Goal: Obtain resource: Obtain resource

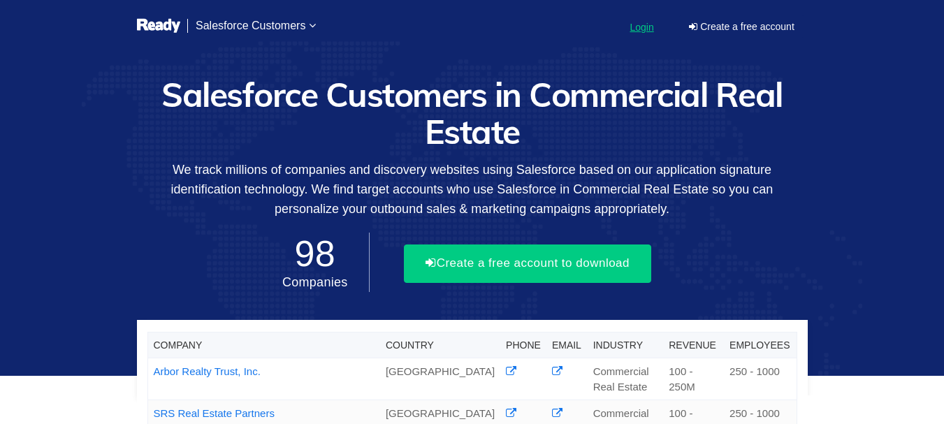
click at [643, 21] on div "Login" at bounding box center [641, 27] width 24 height 14
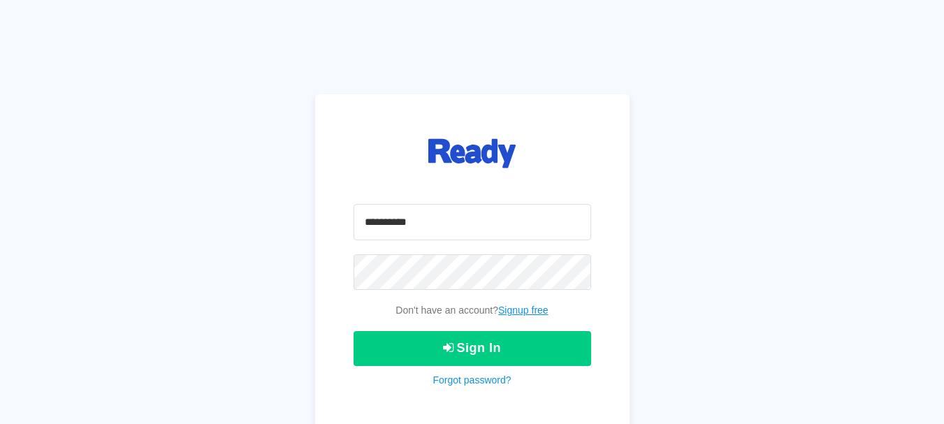
click at [427, 223] on input "email" at bounding box center [471, 222] width 237 height 36
paste input "**********"
type input "**********"
click at [518, 307] on link "Signup free" at bounding box center [523, 309] width 50 height 11
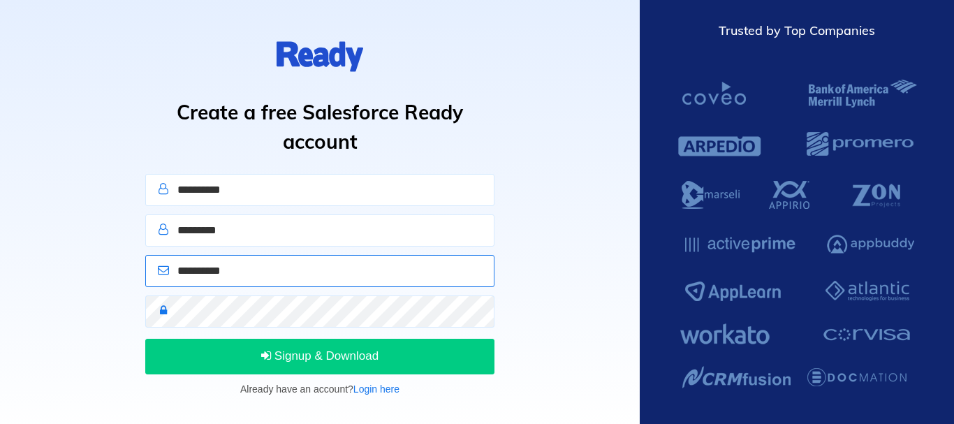
click at [277, 274] on input "email" at bounding box center [319, 271] width 349 height 32
click at [378, 394] on link "Login here" at bounding box center [376, 388] width 46 height 11
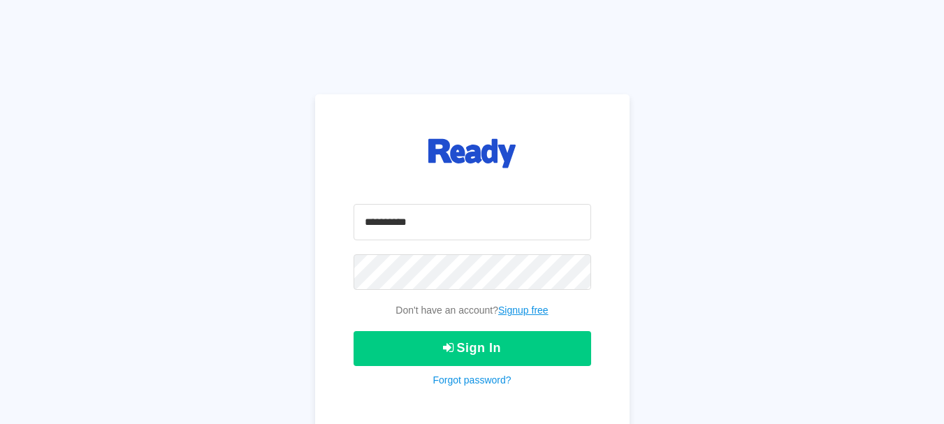
click at [429, 228] on input "email" at bounding box center [471, 222] width 237 height 36
type input "**********"
click at [483, 380] on link "Forgot password?" at bounding box center [471, 379] width 78 height 11
click at [533, 219] on input "email" at bounding box center [471, 222] width 237 height 36
click at [513, 219] on input "email" at bounding box center [471, 222] width 237 height 36
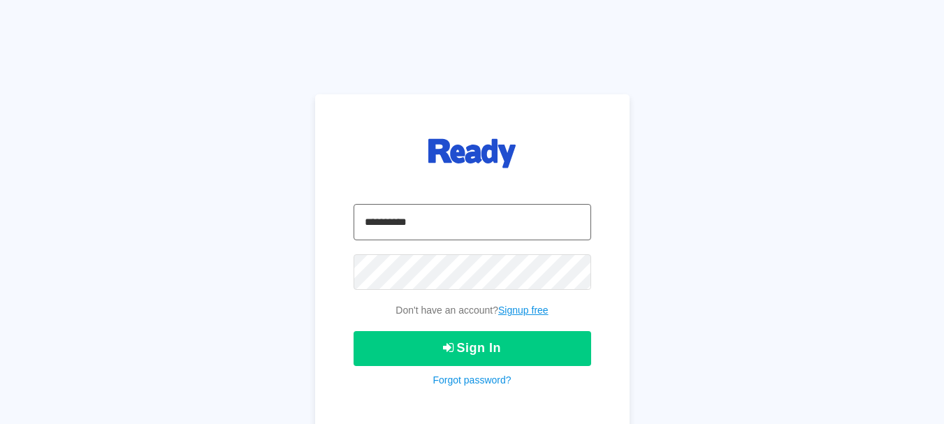
click at [492, 228] on input "email" at bounding box center [471, 222] width 237 height 36
paste input "**********"
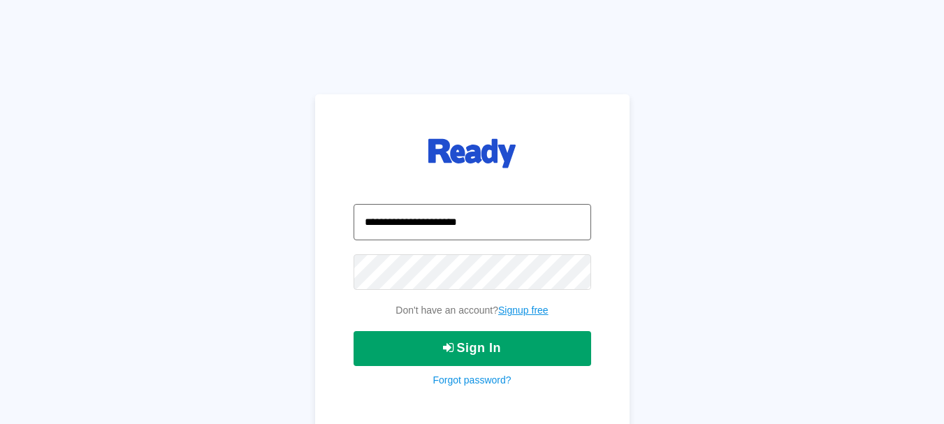
type input "**********"
click at [423, 355] on button "Sign In" at bounding box center [471, 348] width 237 height 35
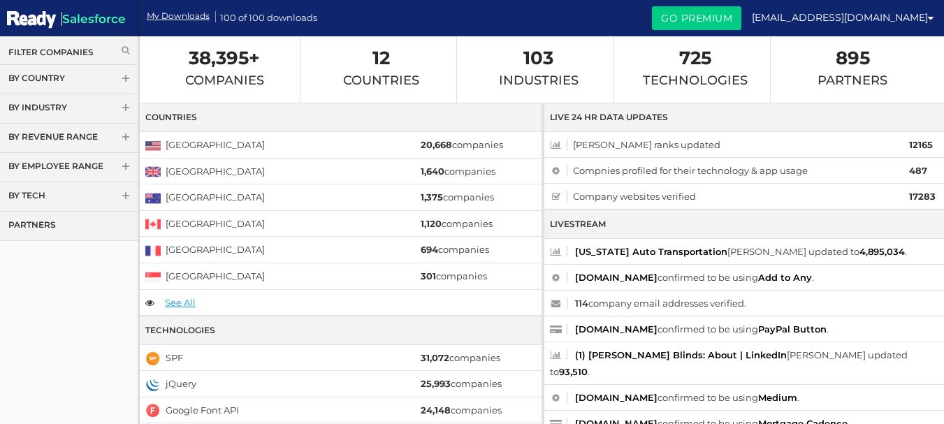
click at [73, 78] on link "By Country" at bounding box center [69, 79] width 138 height 29
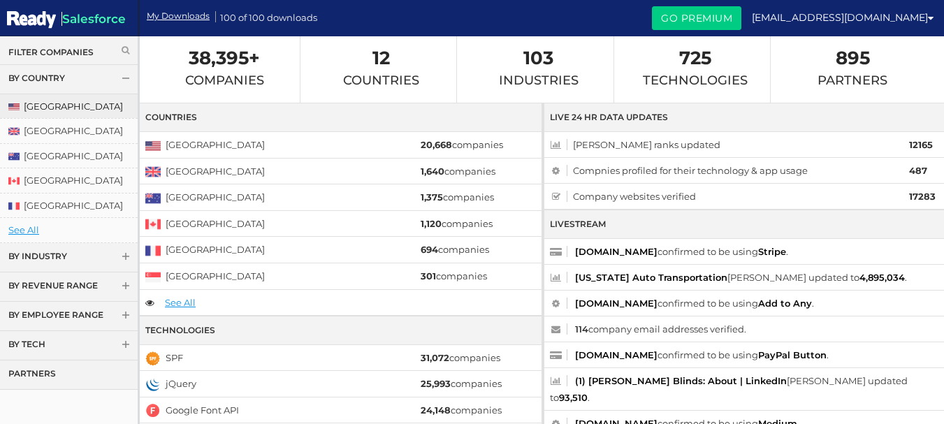
click at [92, 108] on link "[GEOGRAPHIC_DATA]" at bounding box center [69, 106] width 138 height 24
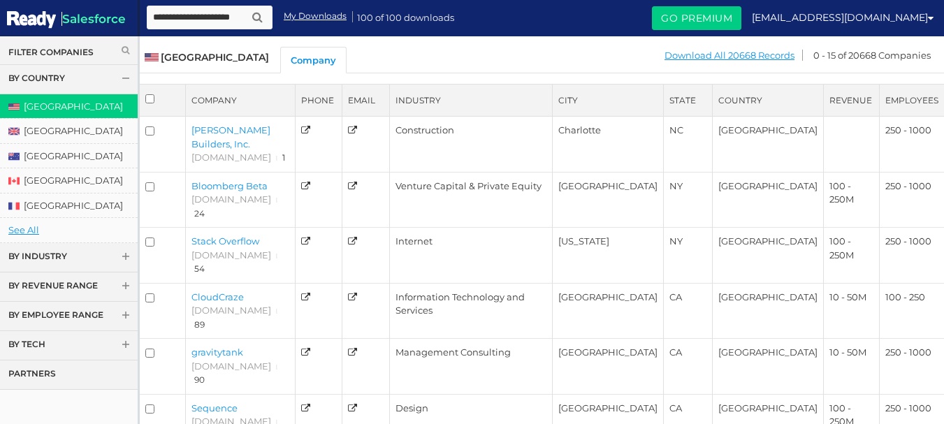
click at [77, 56] on link "Filter Companies" at bounding box center [68, 52] width 121 height 12
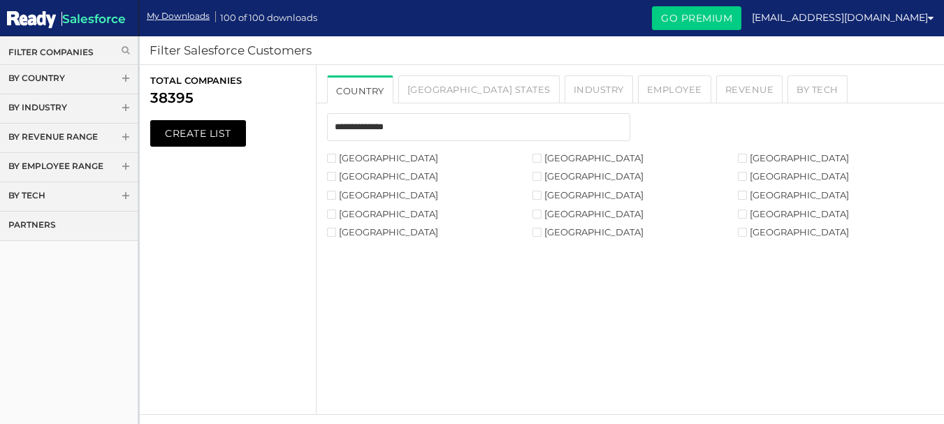
click at [339, 157] on label "[GEOGRAPHIC_DATA]" at bounding box center [382, 158] width 111 height 9
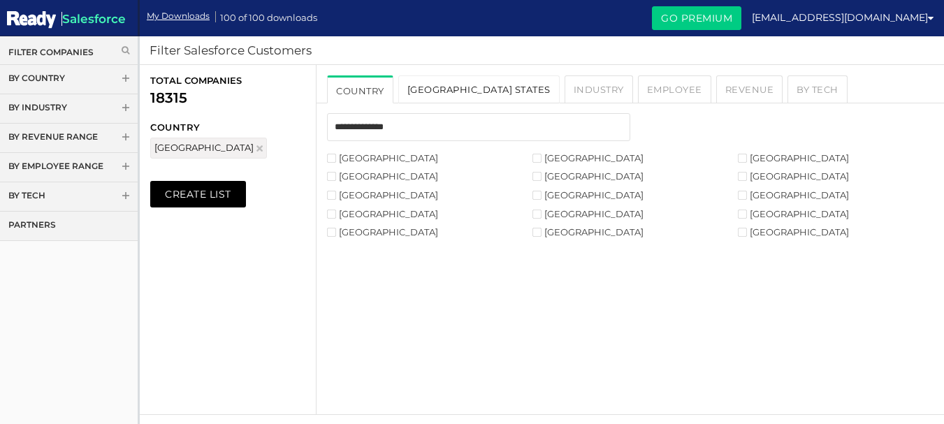
click at [434, 89] on link "USA States" at bounding box center [478, 89] width 161 height 28
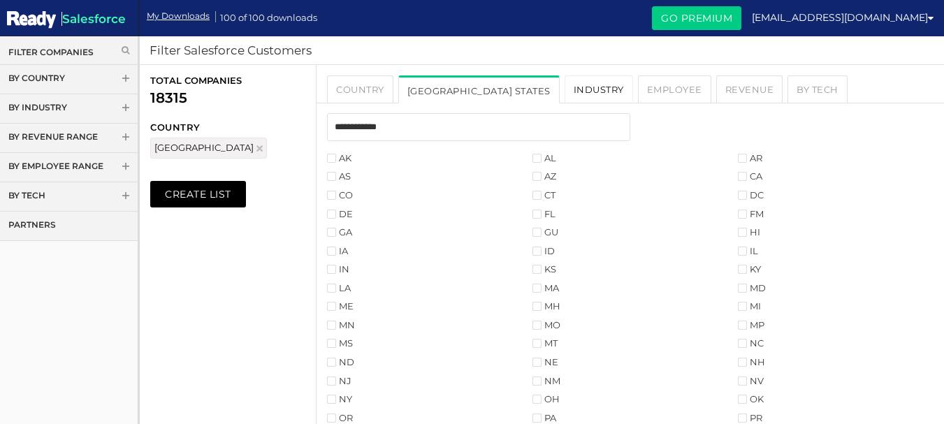
click at [564, 91] on link "Industry" at bounding box center [598, 89] width 68 height 28
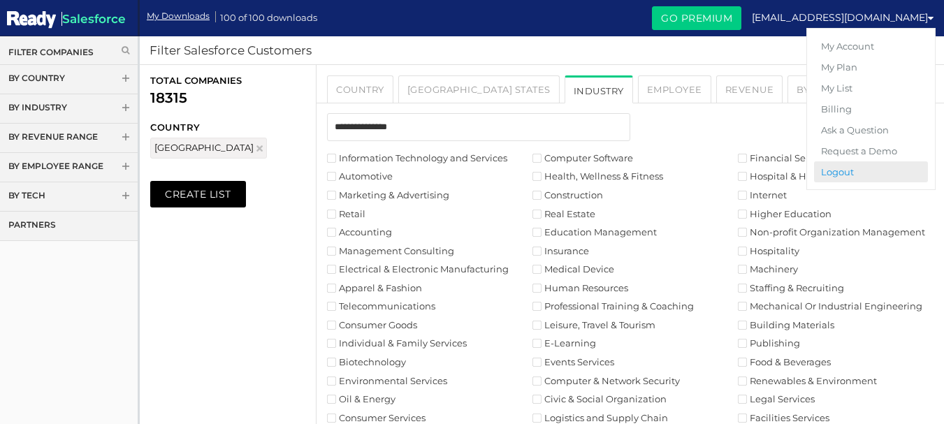
click at [853, 171] on link "Logout" at bounding box center [871, 171] width 114 height 21
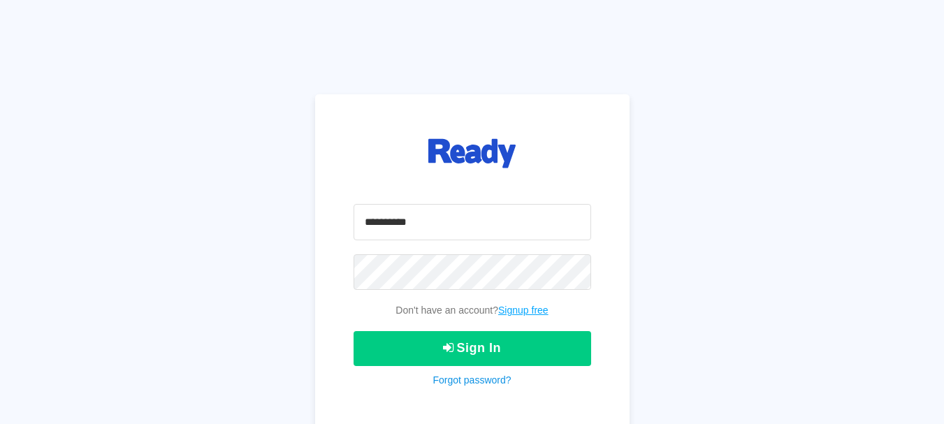
click at [526, 305] on link "Signup free" at bounding box center [523, 309] width 50 height 11
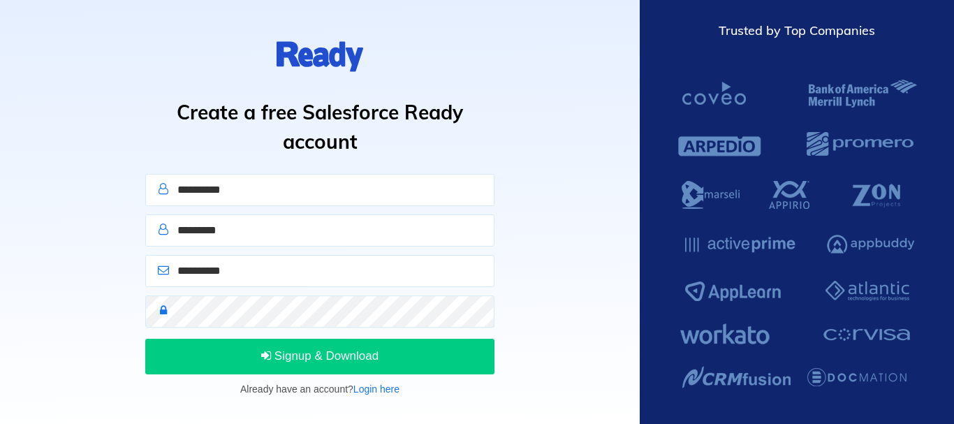
click at [391, 200] on input "text" at bounding box center [319, 190] width 349 height 32
type input "**********"
click at [262, 264] on input "email" at bounding box center [319, 271] width 349 height 32
paste input "**********"
type input "**********"
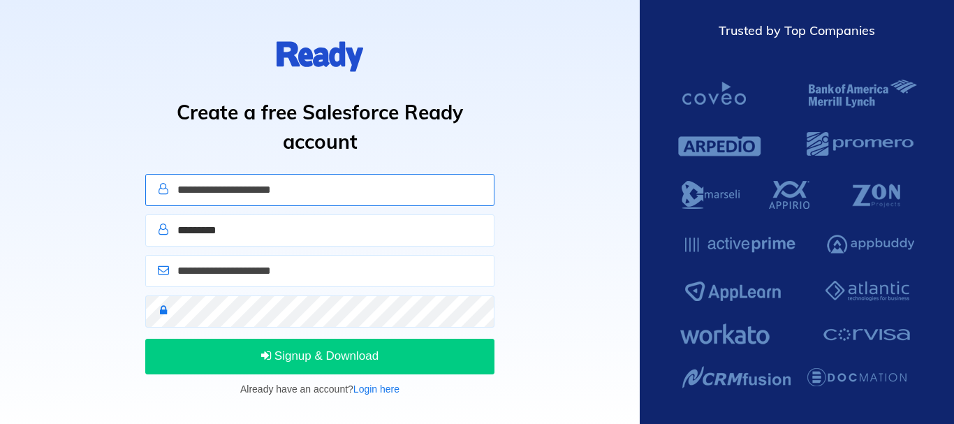
drag, startPoint x: 207, startPoint y: 190, endPoint x: 378, endPoint y: 185, distance: 170.5
click at [378, 185] on input "**********" at bounding box center [319, 190] width 349 height 32
type input "*****"
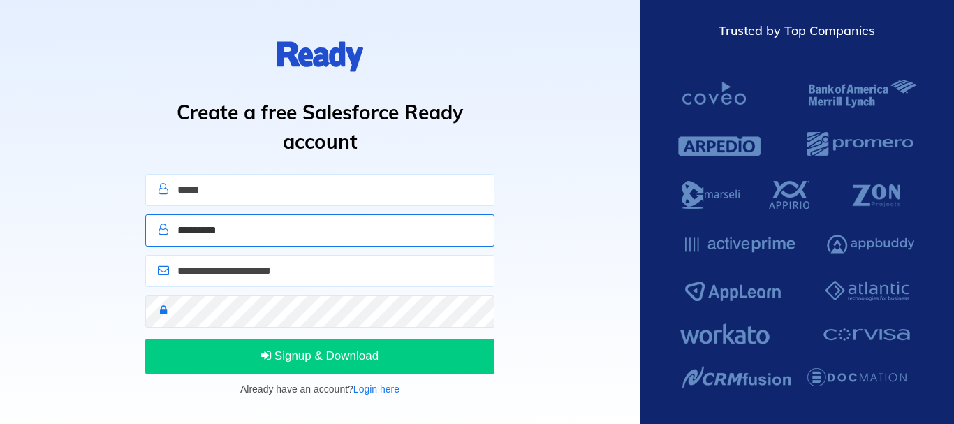
click at [240, 231] on input "text" at bounding box center [319, 230] width 349 height 32
type input "*"
type input "******"
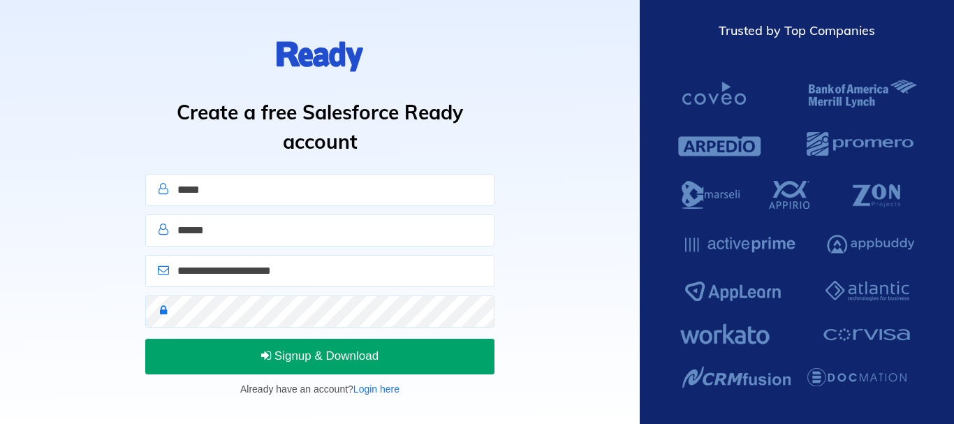
click at [276, 344] on button "Signup & Download" at bounding box center [319, 356] width 349 height 35
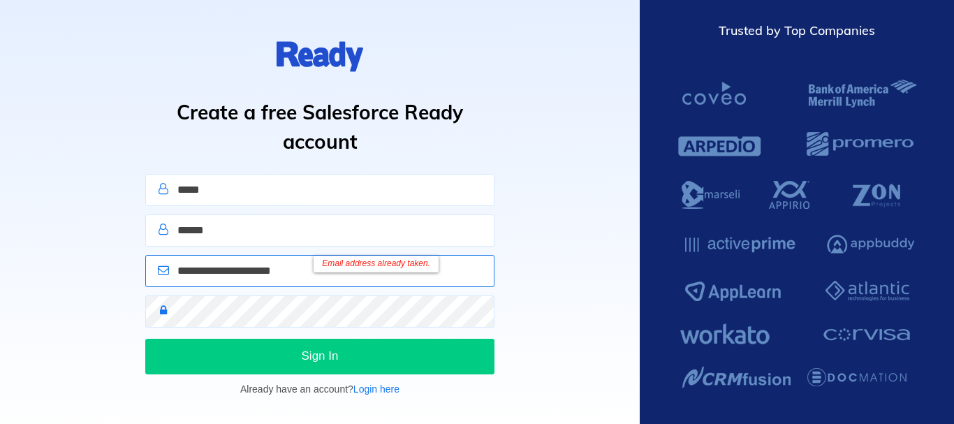
click at [226, 278] on input "**********" at bounding box center [319, 271] width 349 height 32
paste input "*"
click at [194, 273] on input "**********" at bounding box center [319, 271] width 349 height 32
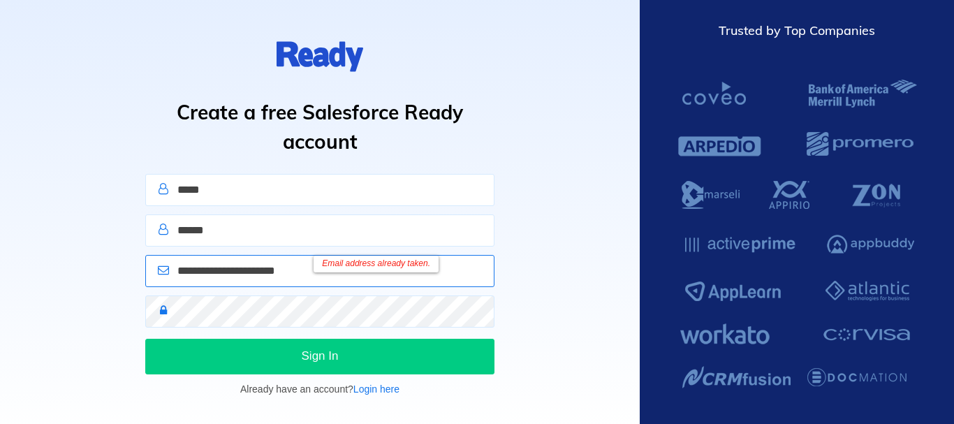
click at [194, 273] on input "**********" at bounding box center [319, 271] width 349 height 32
type input "**********"
click at [223, 185] on input "*****" at bounding box center [319, 190] width 349 height 32
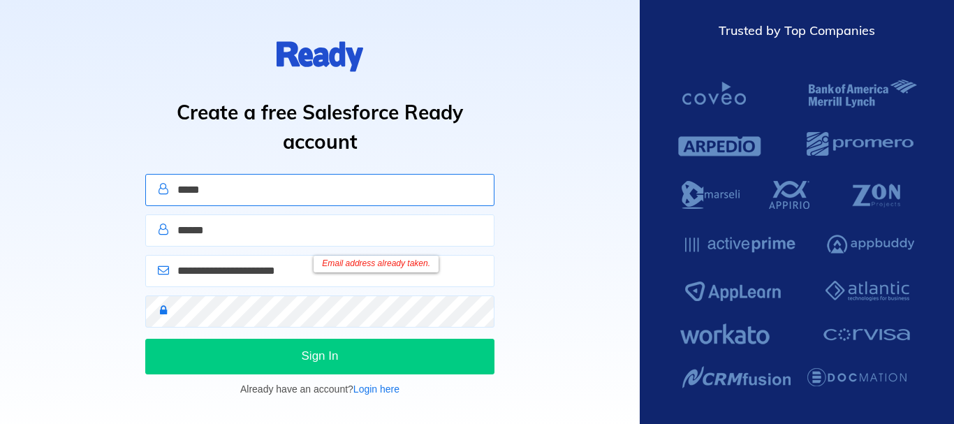
paste input "*****"
type input "****"
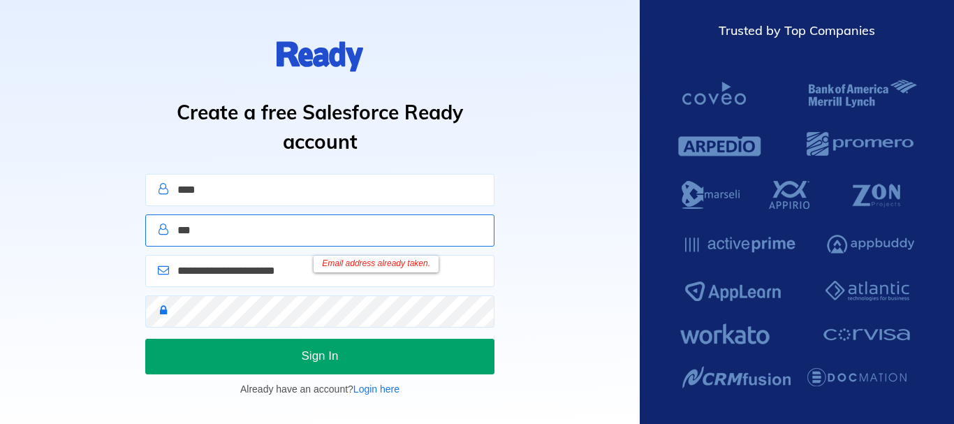
type input "***"
click at [274, 356] on button "Sign In" at bounding box center [319, 356] width 349 height 35
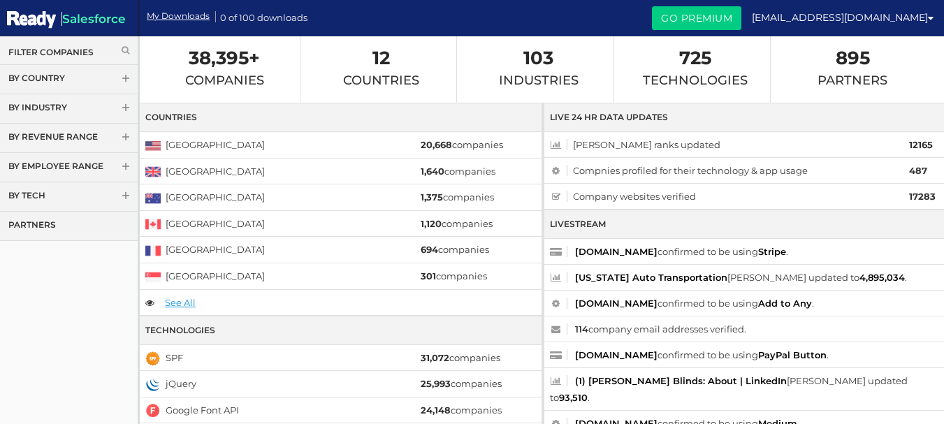
click at [70, 222] on link "Partners" at bounding box center [69, 226] width 138 height 29
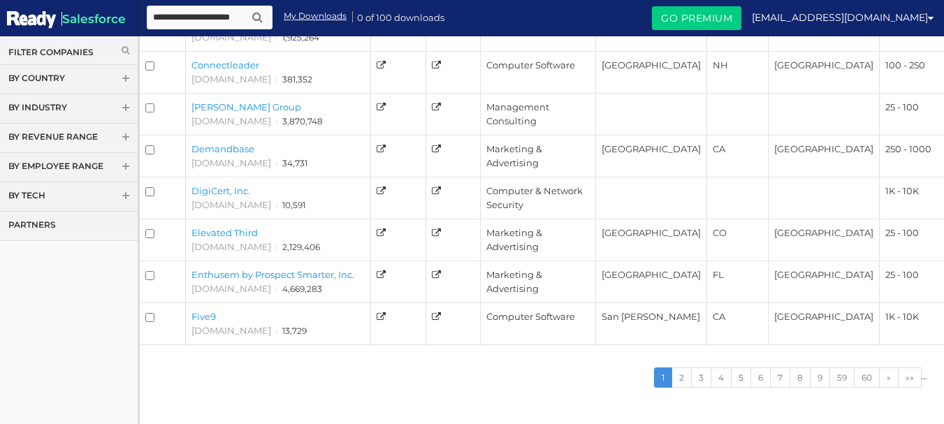
scroll to position [411, 0]
click at [679, 367] on link "2" at bounding box center [681, 377] width 20 height 20
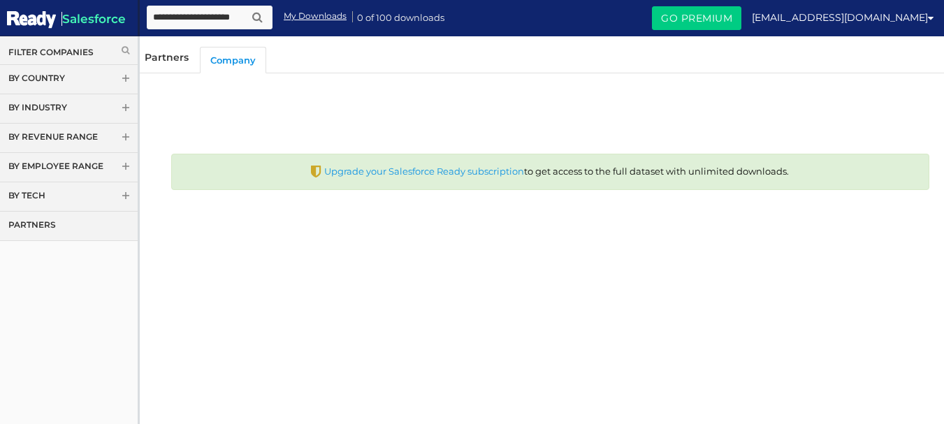
click at [38, 201] on link "By Tech" at bounding box center [69, 196] width 138 height 29
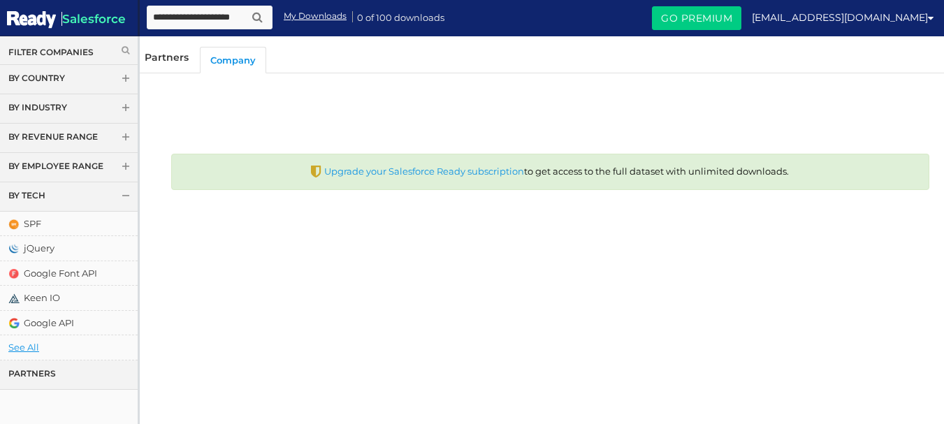
click at [167, 48] on div "Partners Company" at bounding box center [541, 54] width 805 height 37
click at [166, 50] on div "Partners" at bounding box center [167, 57] width 44 height 14
click at [165, 65] on div "Partners Company" at bounding box center [541, 54] width 805 height 37
click at [227, 64] on link "Company" at bounding box center [233, 60] width 66 height 27
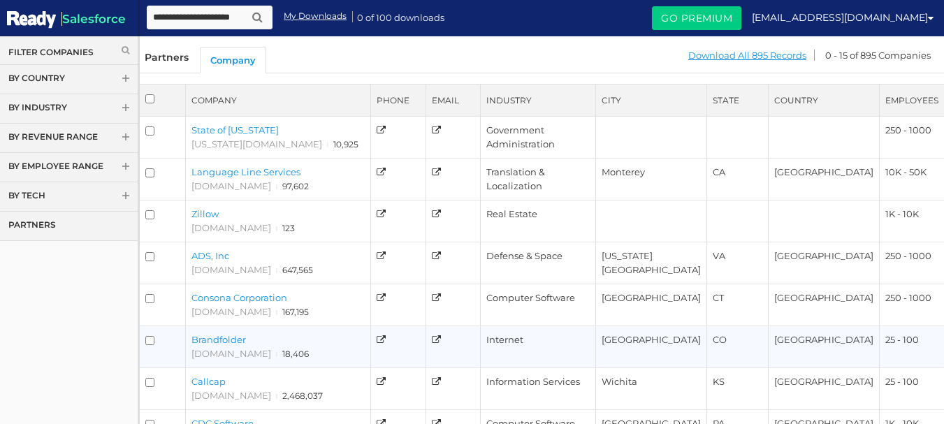
click at [217, 335] on link "Brandfolder" at bounding box center [218, 339] width 54 height 11
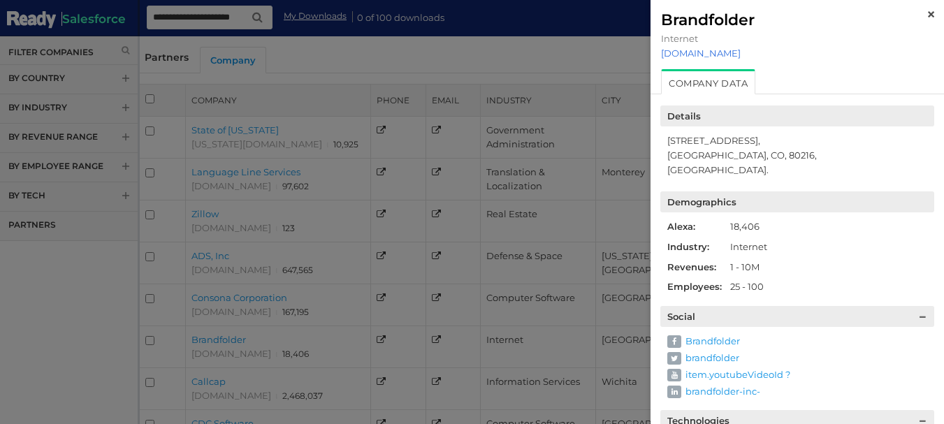
click at [675, 57] on link "[DOMAIN_NAME]" at bounding box center [797, 52] width 272 height 11
click at [927, 10] on link at bounding box center [930, 13] width 6 height 11
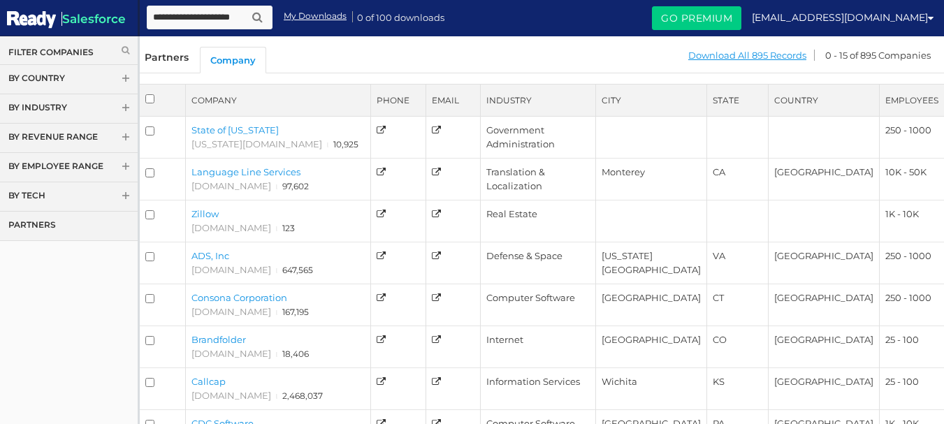
click at [108, 105] on link "By Industry" at bounding box center [69, 108] width 138 height 29
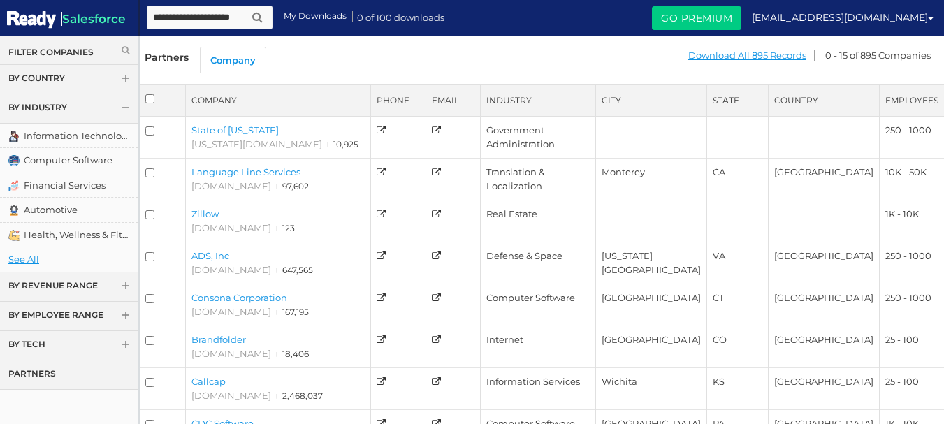
click at [67, 50] on link "Filter Companies" at bounding box center [68, 52] width 121 height 12
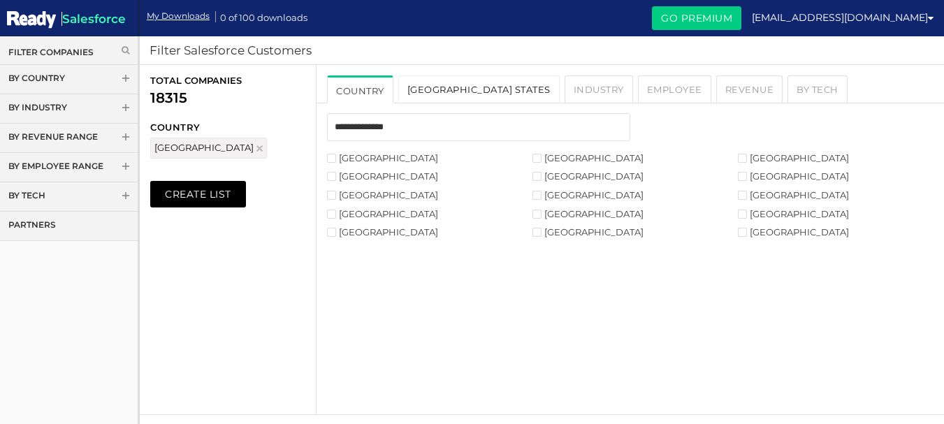
click at [430, 89] on link "USA States" at bounding box center [478, 89] width 161 height 28
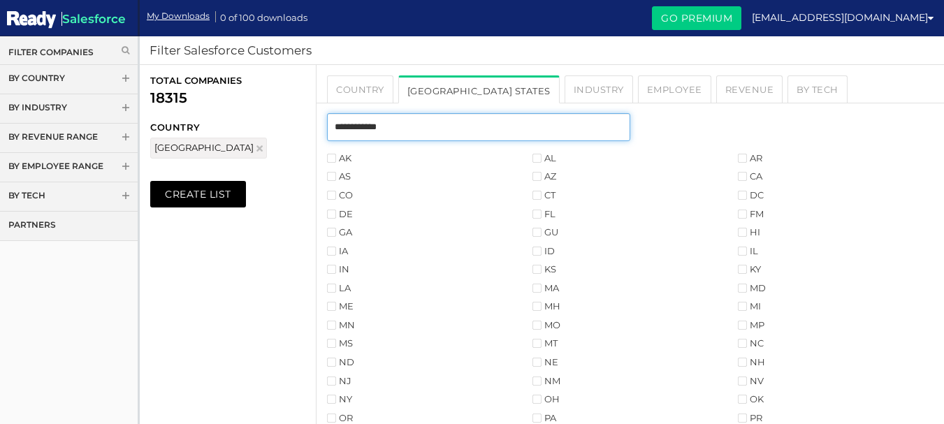
click at [393, 129] on input "text" at bounding box center [478, 127] width 303 height 28
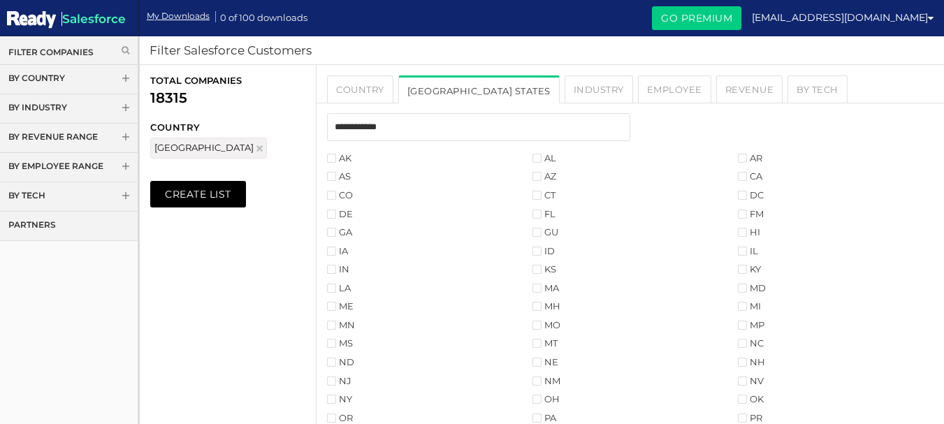
drag, startPoint x: 943, startPoint y: 147, endPoint x: 949, endPoint y: 189, distance: 42.4
click at [943, 189] on html "Salesforce Menu My Downloads 0 of 100 downloads sodijox991@camjoint.com My Acco…" at bounding box center [472, 274] width 944 height 548
click at [872, 141] on div at bounding box center [629, 132] width 627 height 38
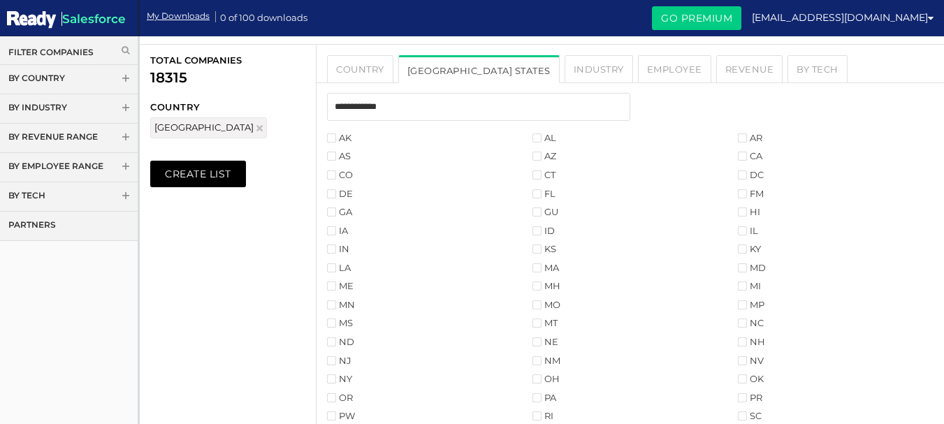
scroll to position [10, 0]
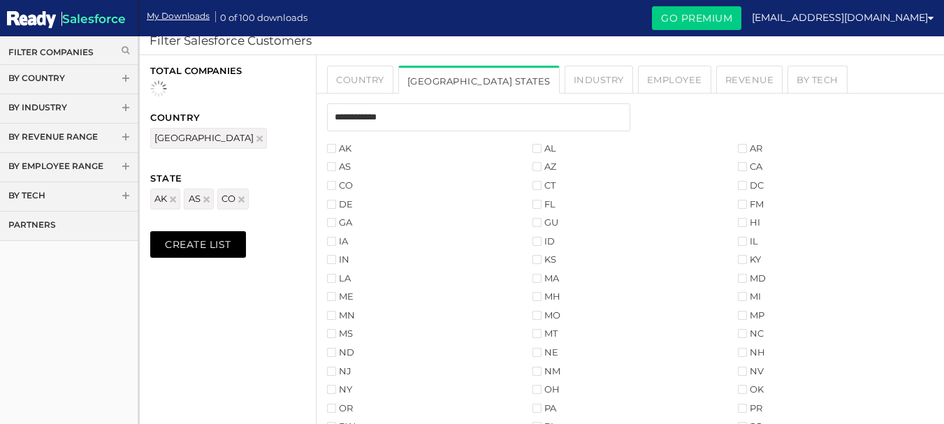
click at [332, 212] on ul "AK AL AR AS AZ CA CO CT DC DE FL FM GA GU HI IA ID IL IN KS KY LA MA MD ME MH M…" at bounding box center [629, 332] width 627 height 381
click at [331, 216] on li "GA" at bounding box center [429, 222] width 205 height 13
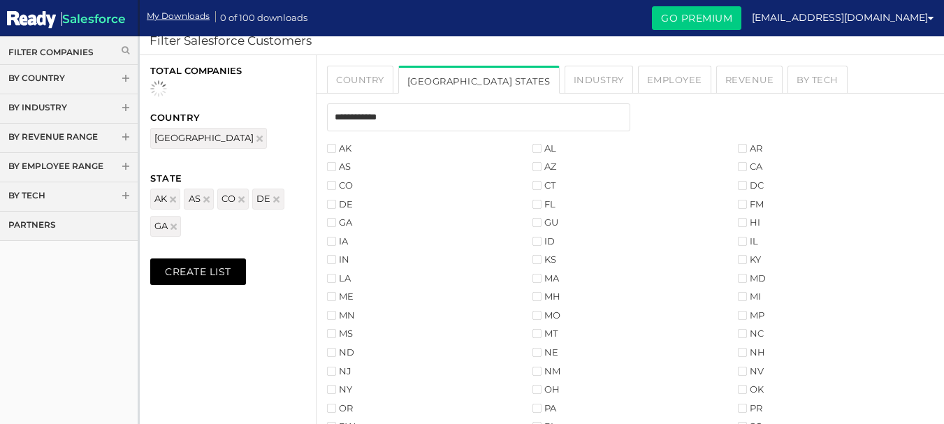
click at [330, 235] on li "IA" at bounding box center [429, 241] width 205 height 13
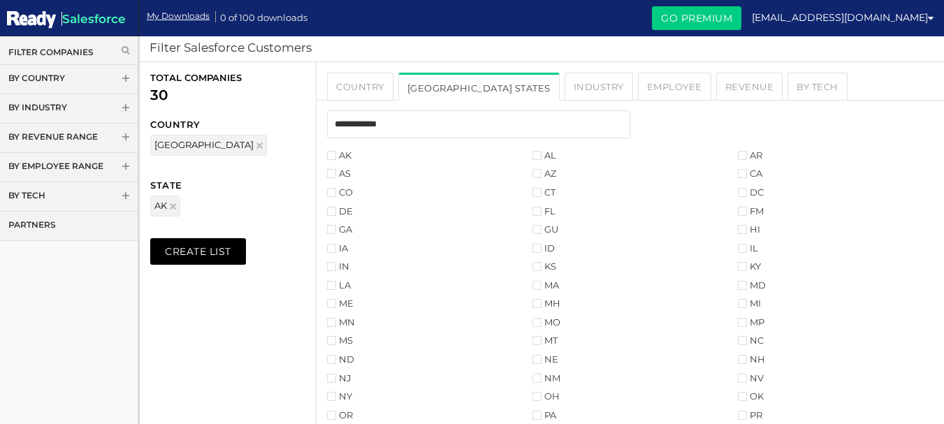
scroll to position [0, 0]
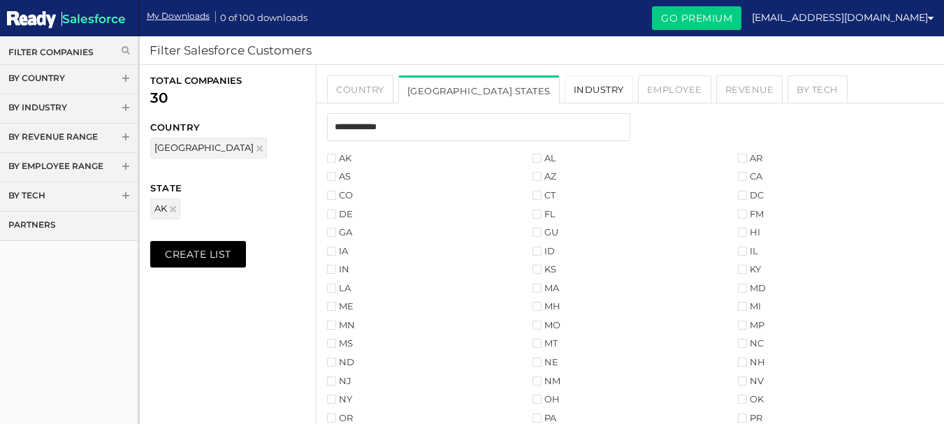
click at [564, 91] on link "Industry" at bounding box center [598, 89] width 68 height 28
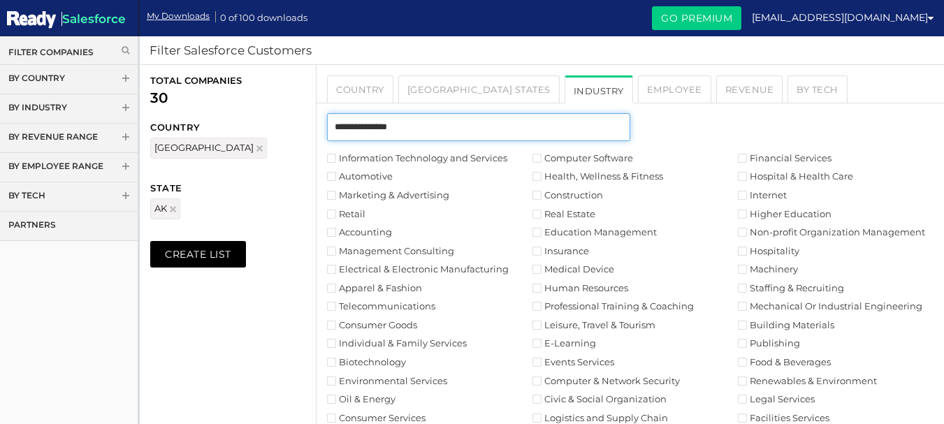
click at [470, 133] on input "text" at bounding box center [478, 127] width 303 height 28
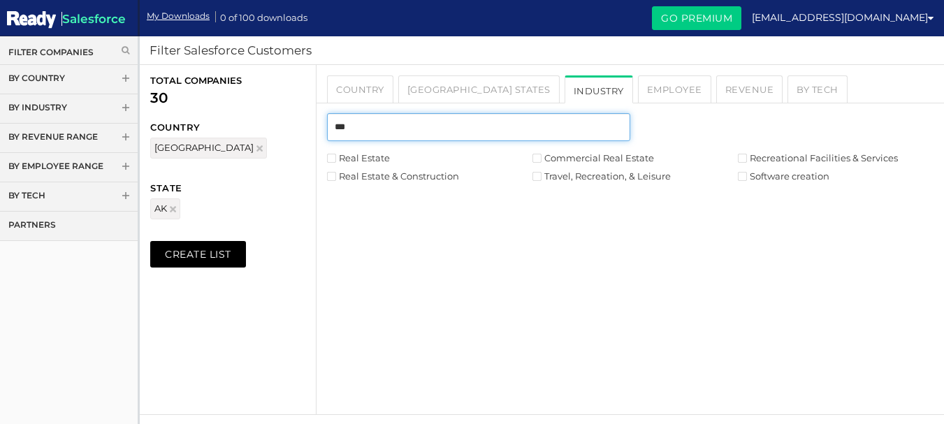
type input "***"
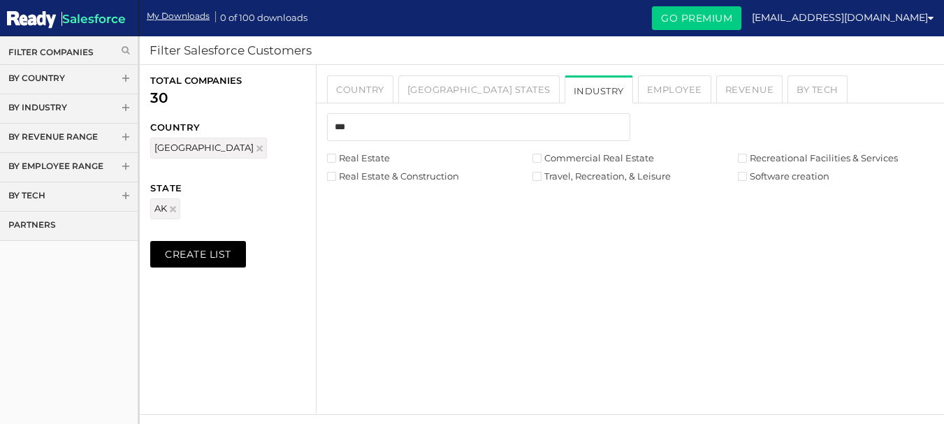
click at [346, 159] on label "Real Estate" at bounding box center [358, 158] width 63 height 9
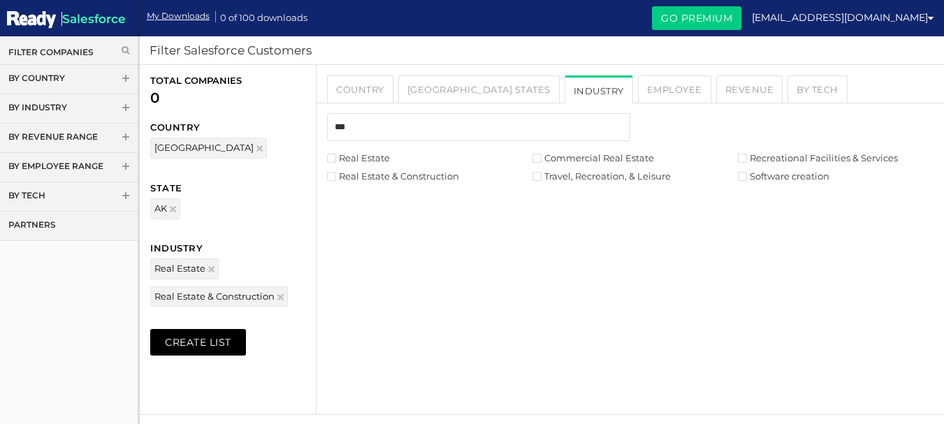
click at [544, 177] on label "Travel, Recreation, & Leisure" at bounding box center [601, 176] width 138 height 9
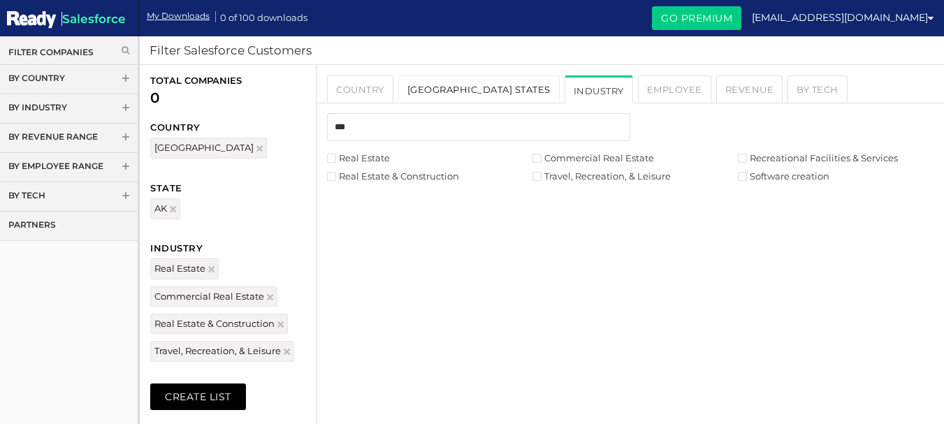
click at [422, 90] on link "USA States" at bounding box center [478, 89] width 161 height 28
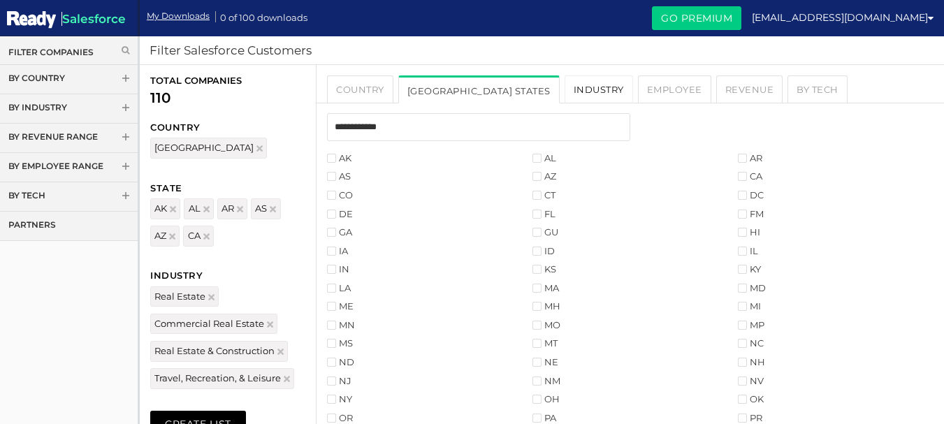
click at [564, 90] on link "Industry" at bounding box center [598, 89] width 68 height 28
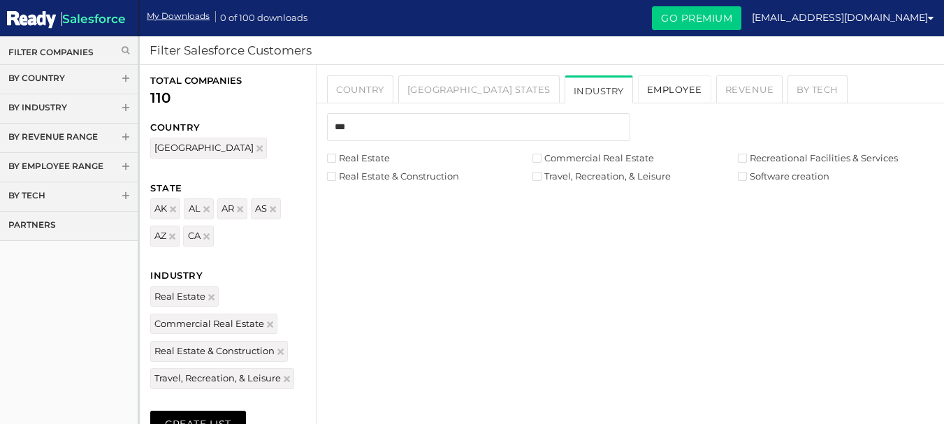
click at [638, 90] on link "Employee" at bounding box center [674, 89] width 73 height 28
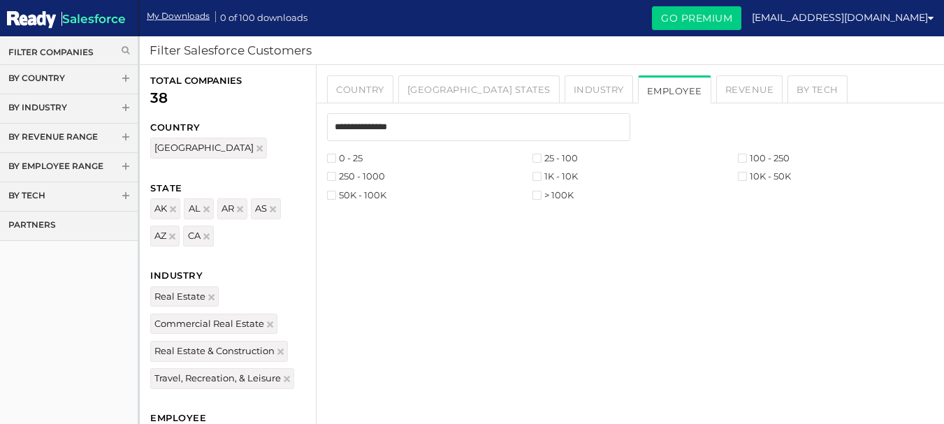
click at [542, 159] on label "25 - 100" at bounding box center [554, 158] width 45 height 9
click at [748, 156] on label "100 - 250" at bounding box center [763, 158] width 52 height 9
click at [787, 85] on link "By Tech" at bounding box center [817, 89] width 60 height 28
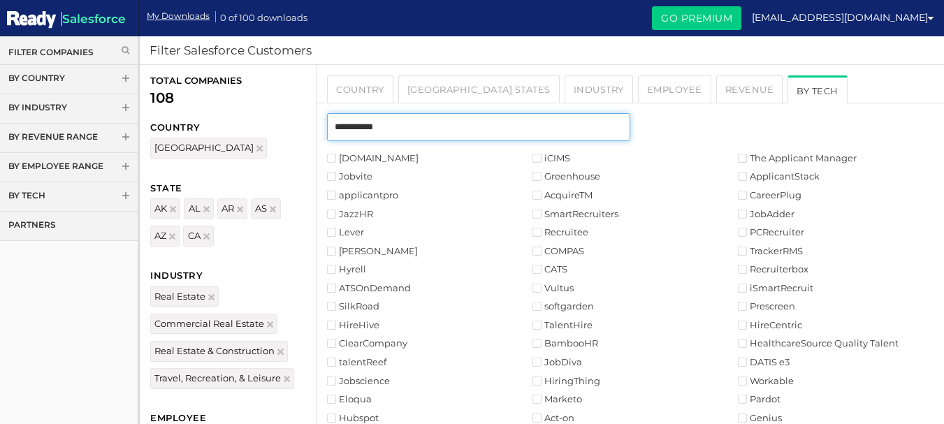
click at [435, 129] on input "text" at bounding box center [478, 127] width 303 height 28
type input "*"
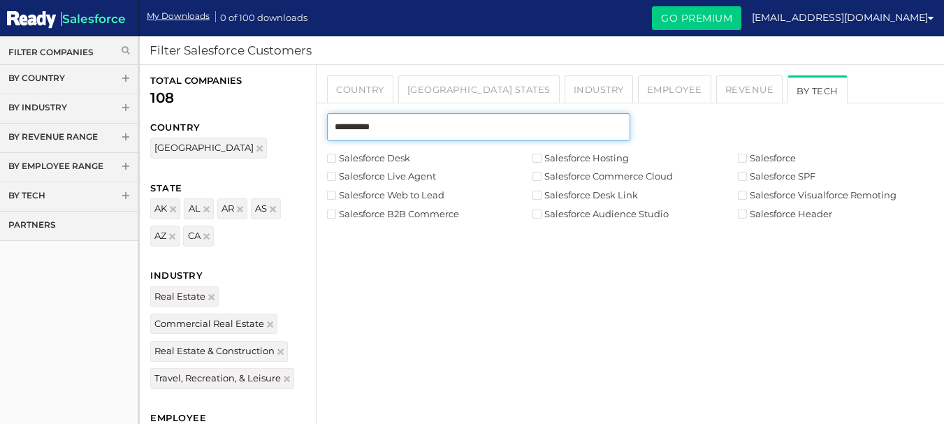
type input "**********"
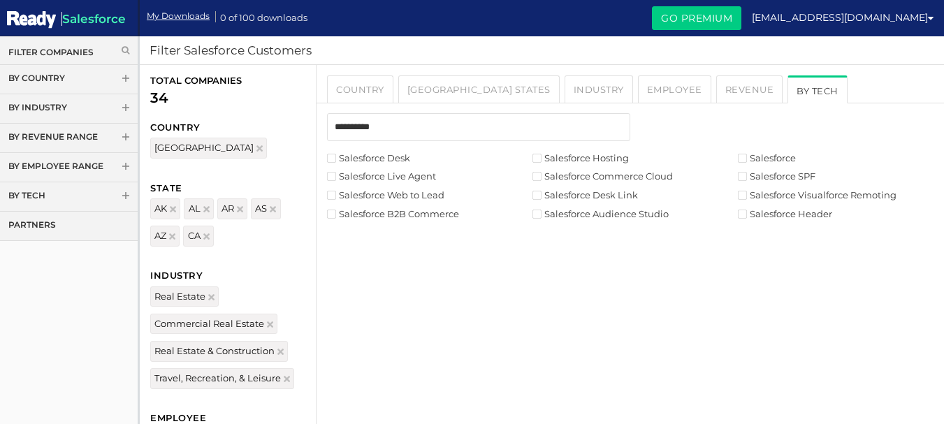
click at [337, 156] on label "Salesforce Desk" at bounding box center [368, 158] width 83 height 9
click at [547, 193] on label "Salesforce Desk Link" at bounding box center [584, 195] width 105 height 9
click at [544, 176] on label "Salesforce Commerce Cloud" at bounding box center [602, 176] width 140 height 9
click at [542, 157] on label "Salesforce Hosting" at bounding box center [580, 158] width 96 height 9
click at [747, 179] on label "Salesforce SPF" at bounding box center [776, 176] width 78 height 9
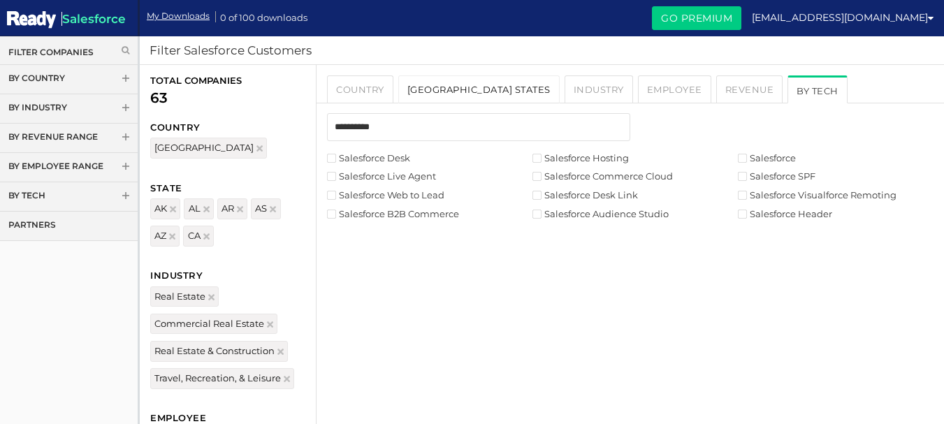
click at [446, 96] on link "USA States" at bounding box center [478, 89] width 161 height 28
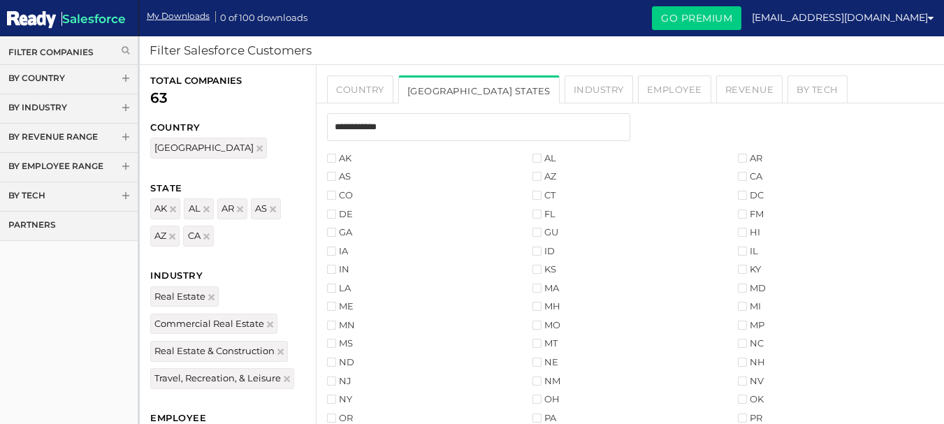
click at [344, 194] on label "CO" at bounding box center [340, 195] width 26 height 9
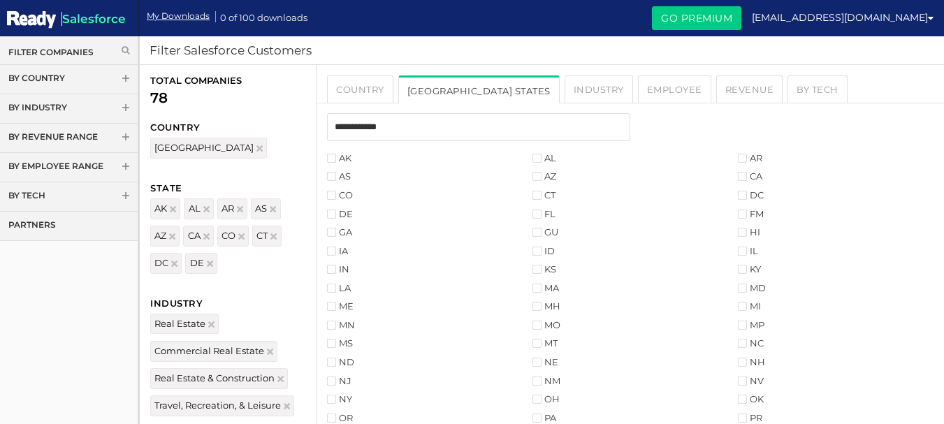
click at [545, 211] on label "FL" at bounding box center [543, 214] width 23 height 9
click at [748, 210] on label "FM" at bounding box center [750, 214] width 26 height 9
click at [335, 227] on li "GA" at bounding box center [429, 232] width 205 height 13
click at [339, 235] on label "GA" at bounding box center [339, 232] width 25 height 9
click at [543, 226] on li "GU" at bounding box center [634, 232] width 205 height 13
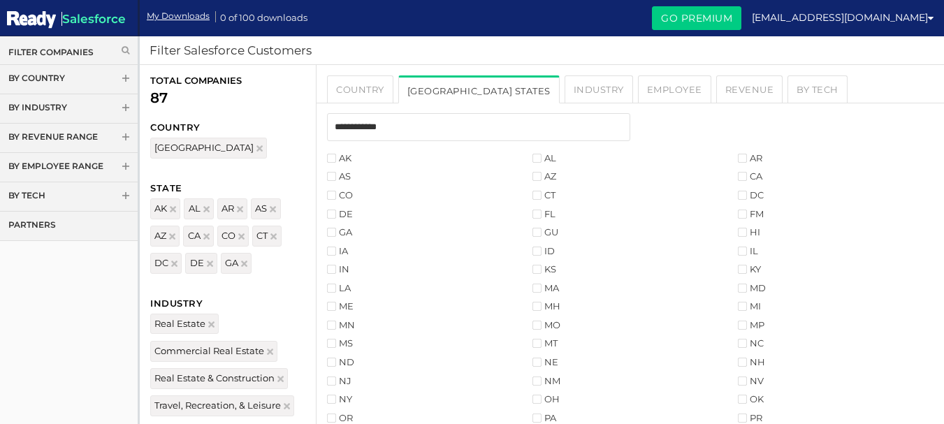
click at [544, 230] on label "GU" at bounding box center [545, 232] width 26 height 9
click at [743, 208] on li "FM" at bounding box center [839, 213] width 205 height 13
click at [748, 232] on label "HI" at bounding box center [748, 232] width 22 height 9
click at [550, 251] on label "ID" at bounding box center [543, 251] width 22 height 9
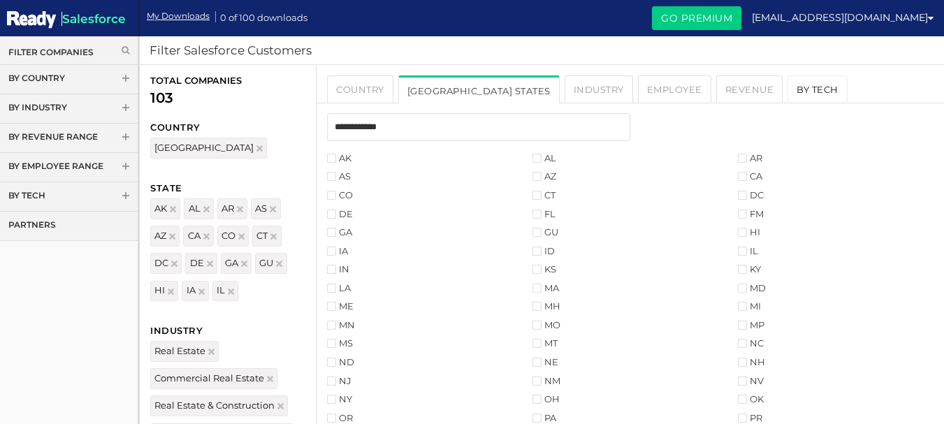
click at [787, 91] on link "By Tech" at bounding box center [817, 89] width 60 height 28
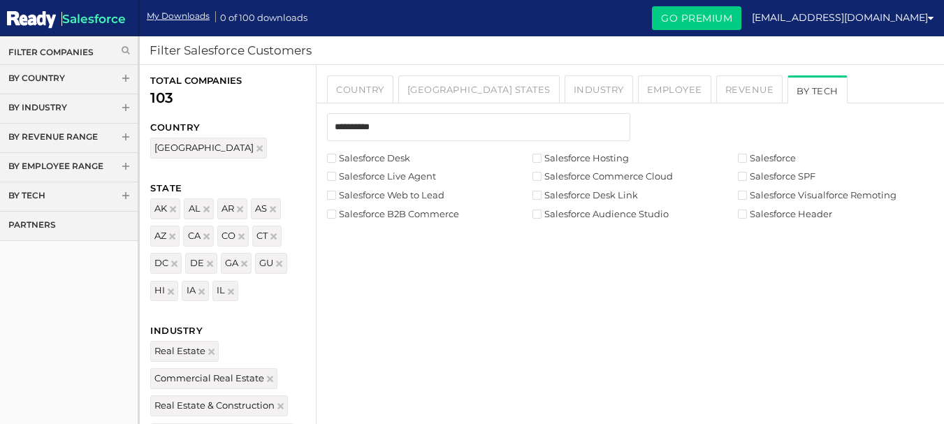
click at [339, 159] on label "Salesforce Desk" at bounding box center [368, 158] width 83 height 9
click at [716, 91] on link "Revenue" at bounding box center [749, 89] width 67 height 28
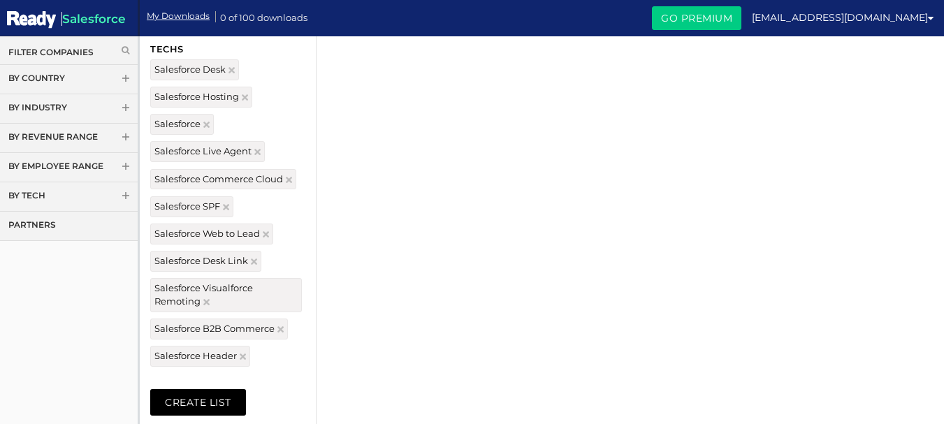
scroll to position [536, 0]
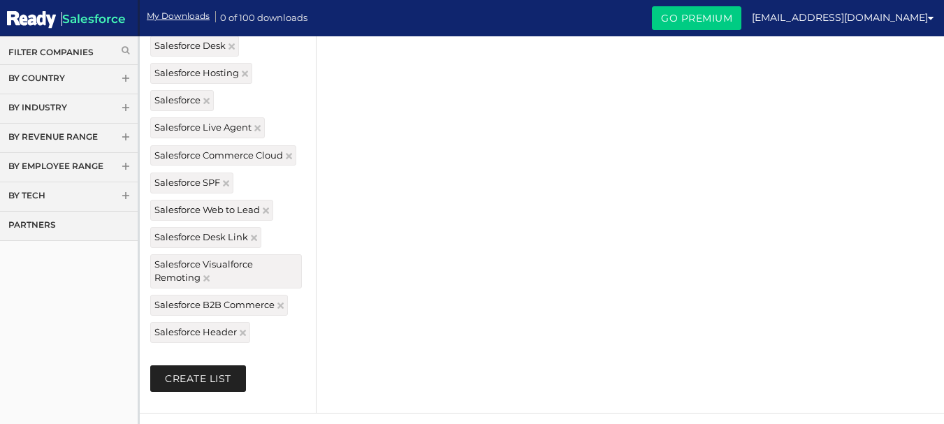
click at [205, 374] on button "Create List" at bounding box center [198, 378] width 96 height 27
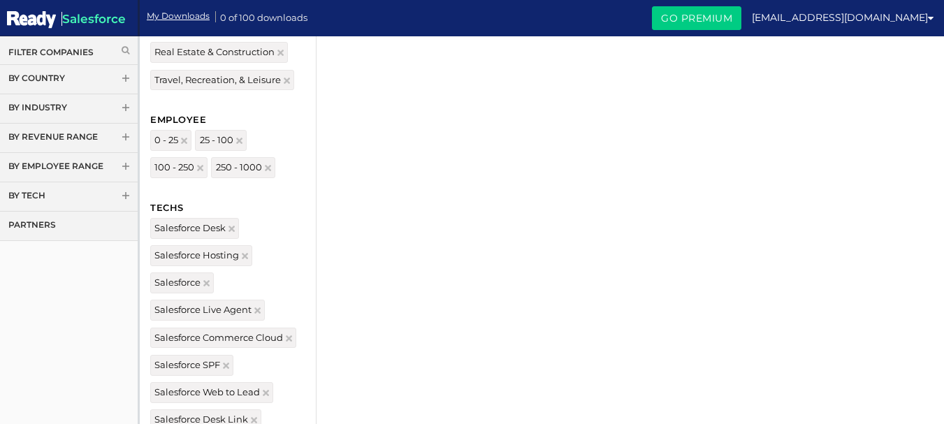
scroll to position [326, 0]
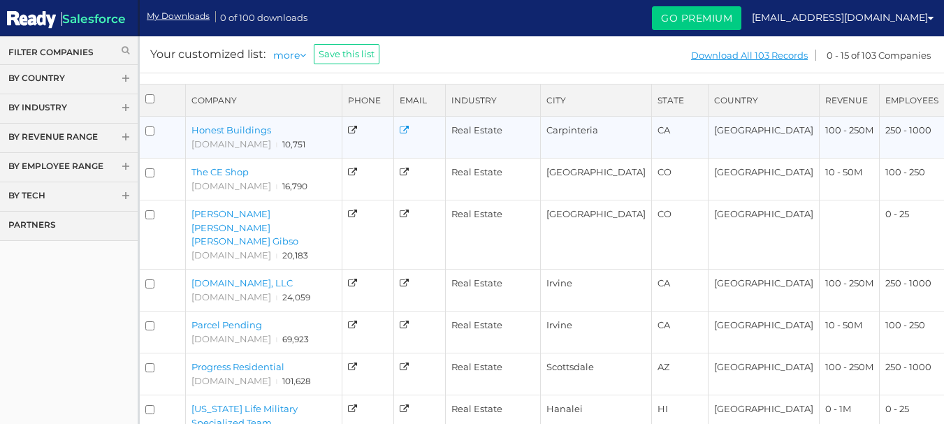
click at [409, 128] on icon at bounding box center [403, 130] width 9 height 9
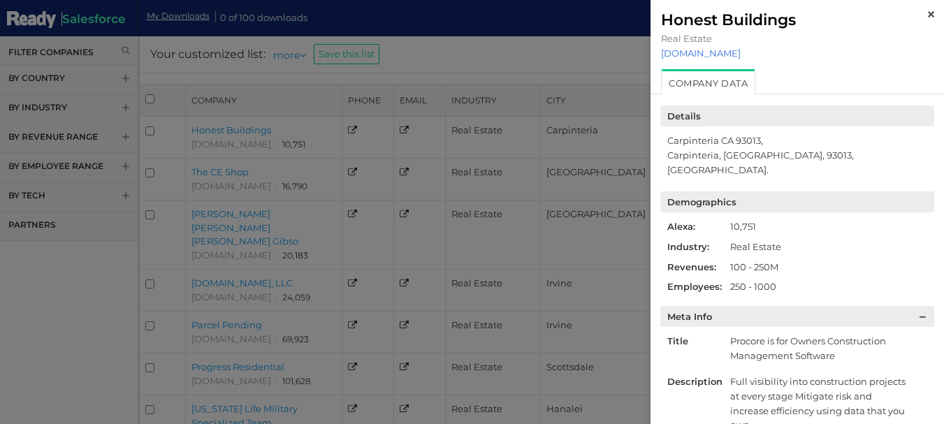
click at [711, 54] on link "[DOMAIN_NAME]" at bounding box center [797, 52] width 272 height 11
click at [927, 10] on link at bounding box center [930, 13] width 6 height 11
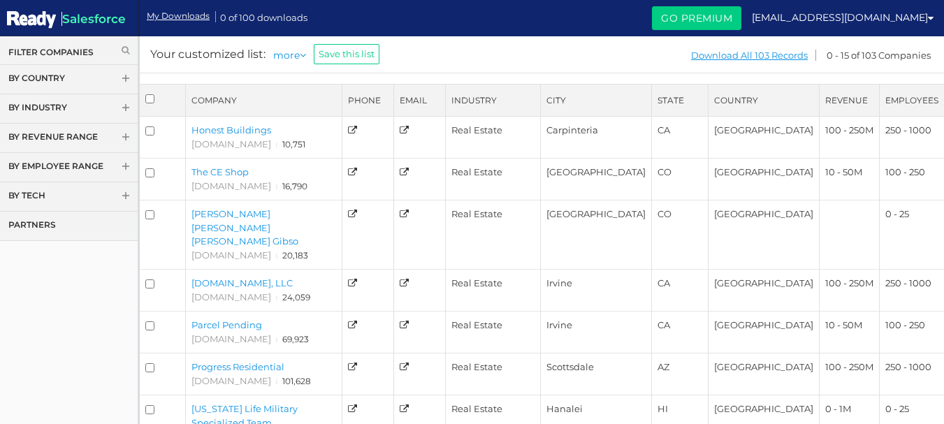
click at [353, 54] on link "Save this list" at bounding box center [347, 54] width 66 height 20
click at [353, 54] on input "text" at bounding box center [369, 56] width 110 height 18
click at [355, 57] on input "text" at bounding box center [369, 56] width 110 height 18
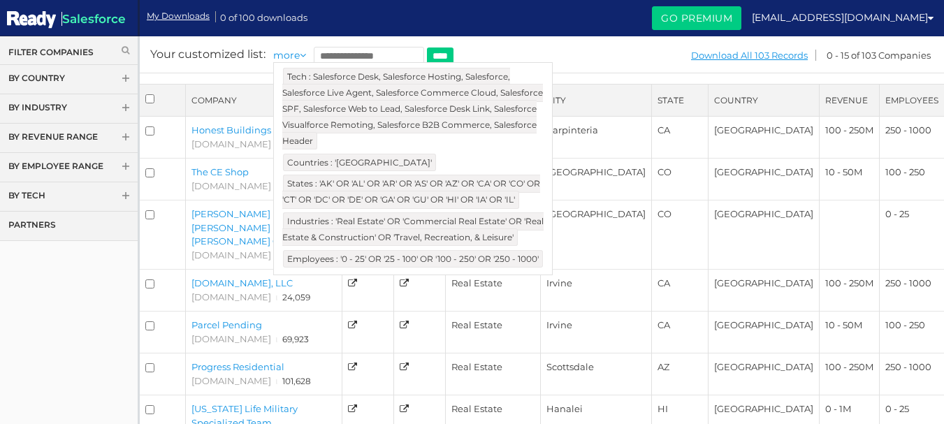
click at [302, 56] on icon at bounding box center [303, 55] width 6 height 10
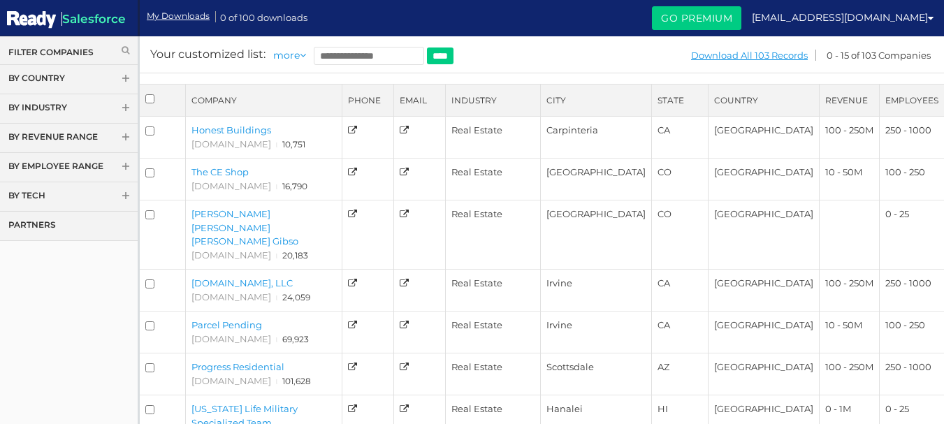
click at [591, 64] on div "Your customized list: more Tech : Salesforce Desk, Salesforce Hosting, Salesfor…" at bounding box center [541, 54] width 805 height 37
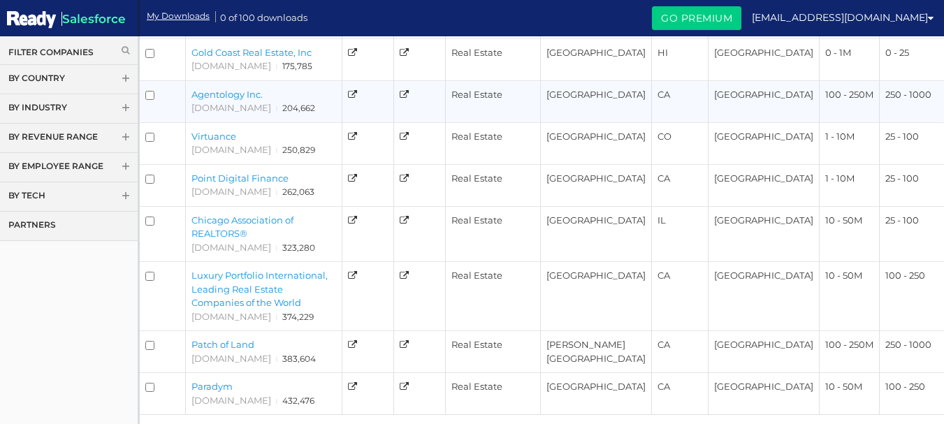
scroll to position [529, 0]
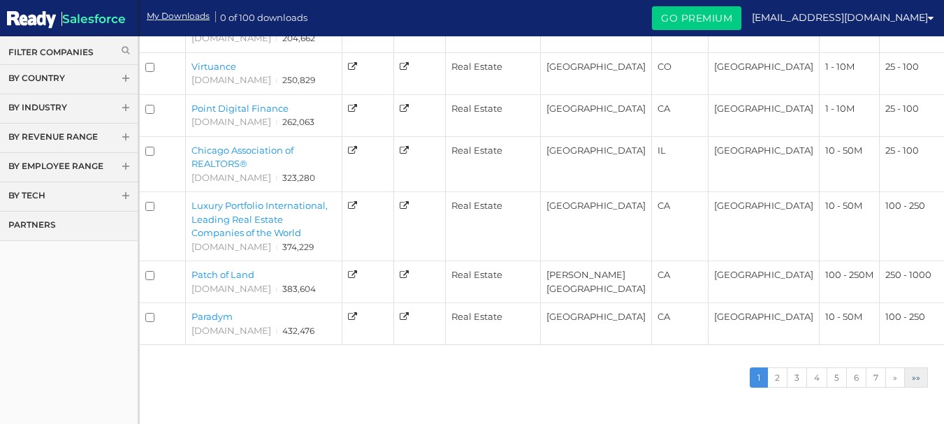
click at [919, 372] on span "»»" at bounding box center [915, 377] width 8 height 10
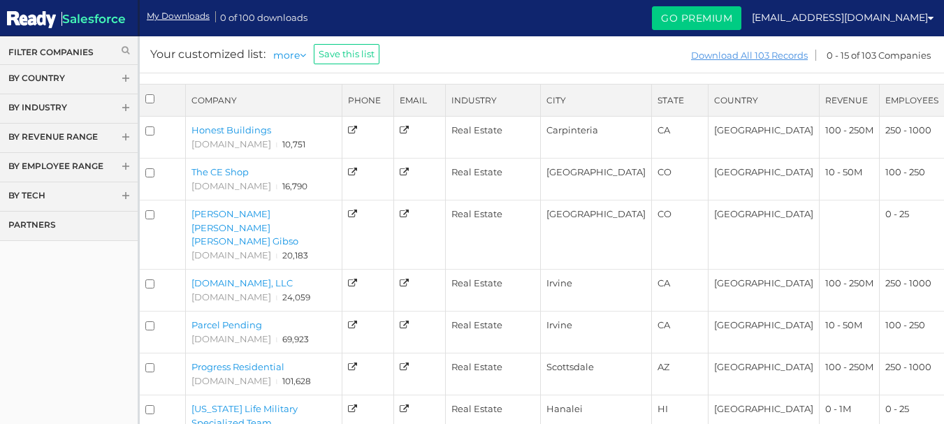
click at [766, 51] on link "Download All 103 Records" at bounding box center [749, 55] width 118 height 17
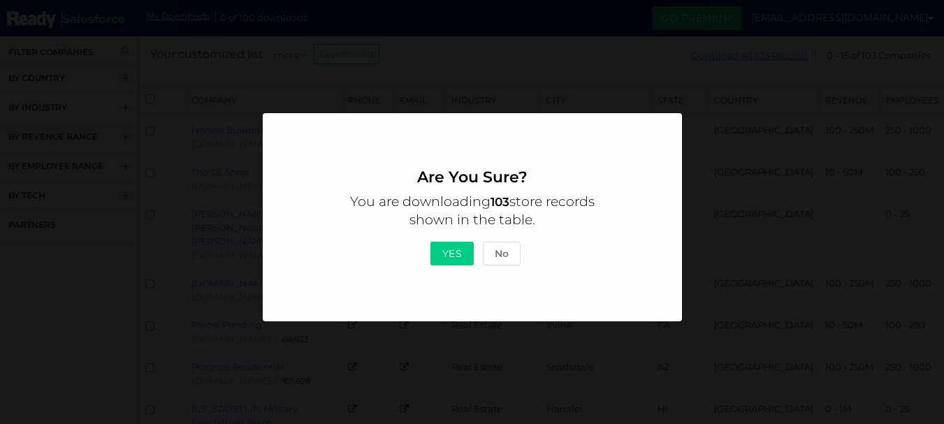
click at [446, 257] on button "Yes" at bounding box center [452, 254] width 44 height 24
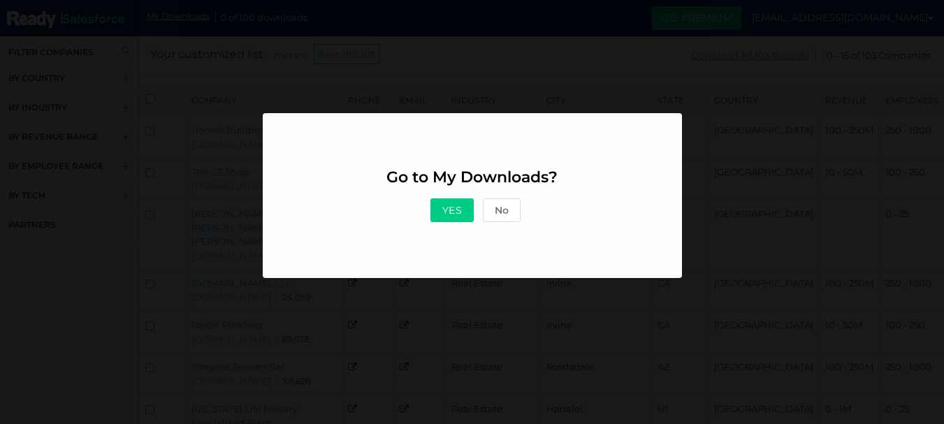
click at [451, 209] on button "Yes" at bounding box center [452, 210] width 44 height 24
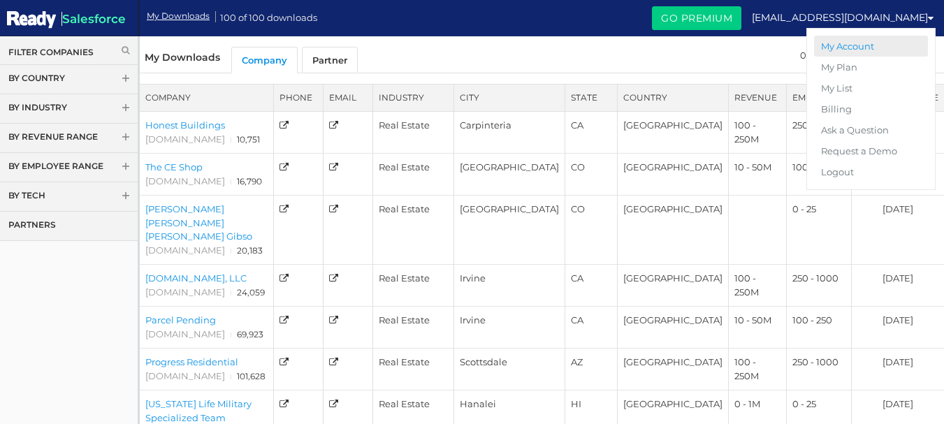
click at [845, 48] on link "My Account" at bounding box center [871, 46] width 114 height 21
